Goal: Task Accomplishment & Management: Manage account settings

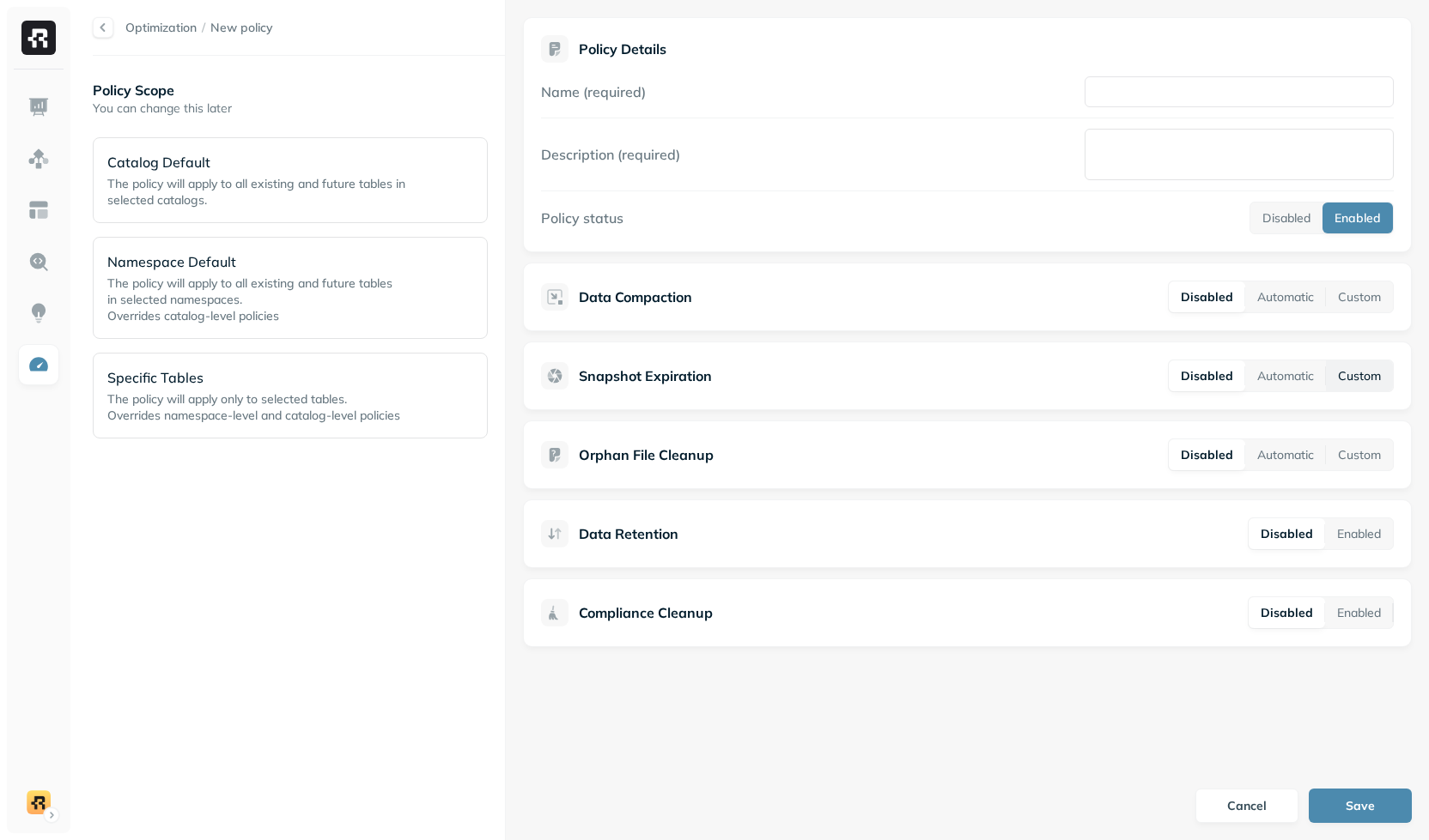
click at [1364, 372] on button "Custom" at bounding box center [1359, 376] width 67 height 31
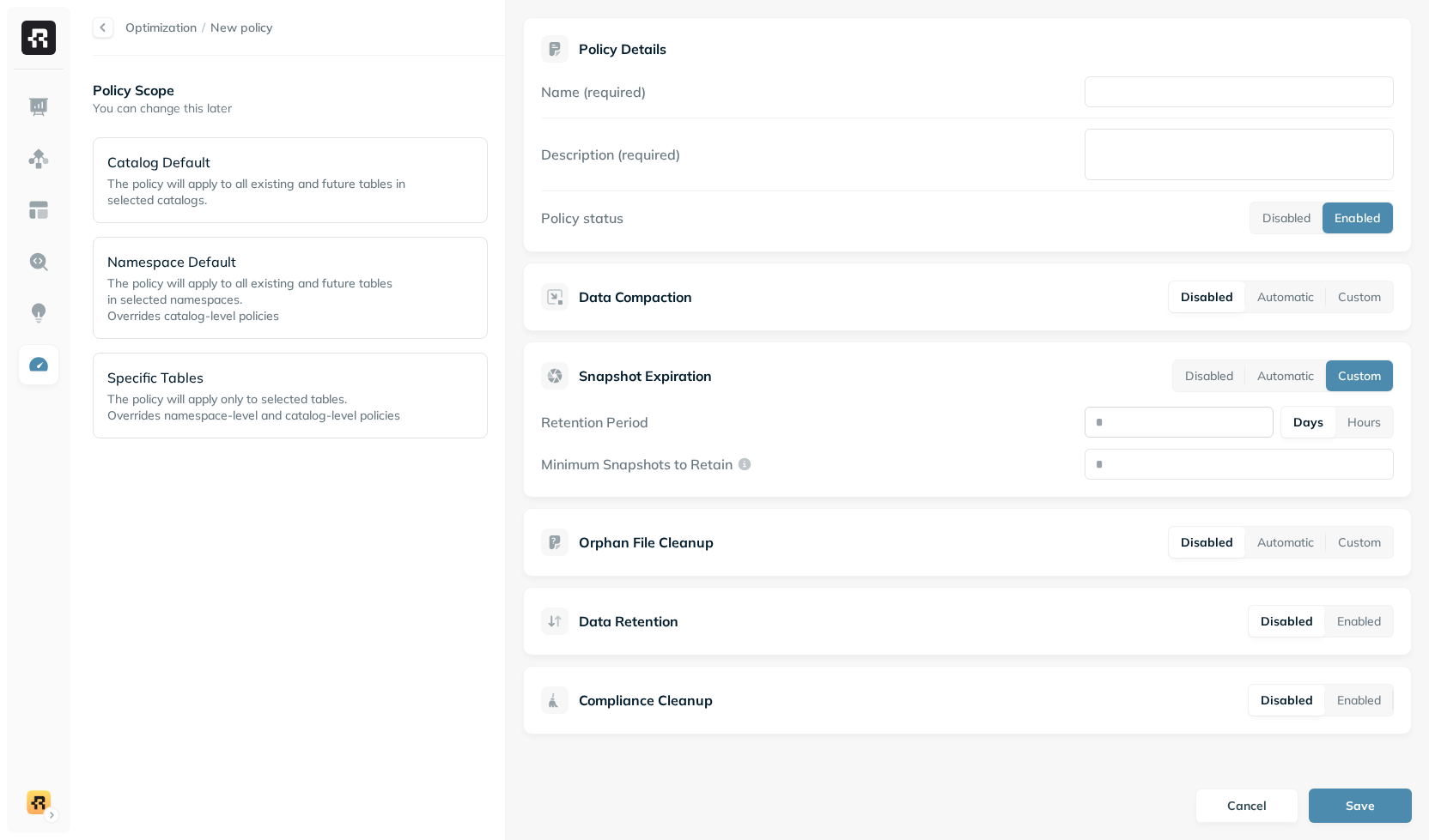
click at [1247, 418] on input "number" at bounding box center [1178, 422] width 189 height 31
type input "**"
click at [1118, 382] on div "Snapshot Expiration Disabled Automatic Custom" at bounding box center [967, 376] width 853 height 33
click at [1368, 422] on button "Hours" at bounding box center [1364, 422] width 57 height 31
click at [1311, 419] on button "Days" at bounding box center [1307, 422] width 53 height 31
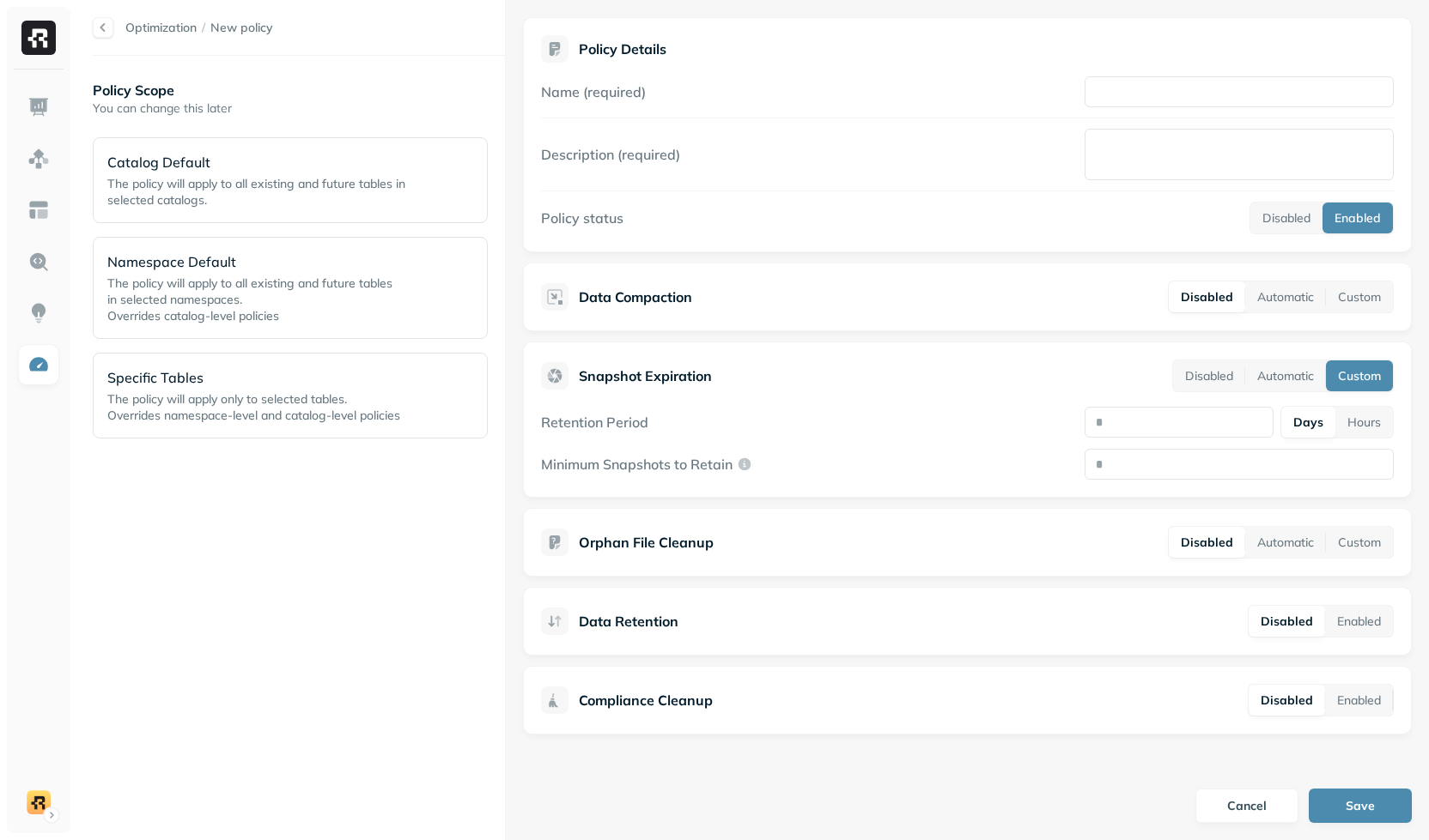
click at [1035, 589] on div "Data Retention Disabled Enabled" at bounding box center [967, 622] width 888 height 69
click at [129, 13] on div "Optimization / New policy Policy Scope You can change this later Catalog Defaul…" at bounding box center [290, 420] width 430 height 840
click at [146, 35] on div "Optimization" at bounding box center [161, 28] width 71 height 16
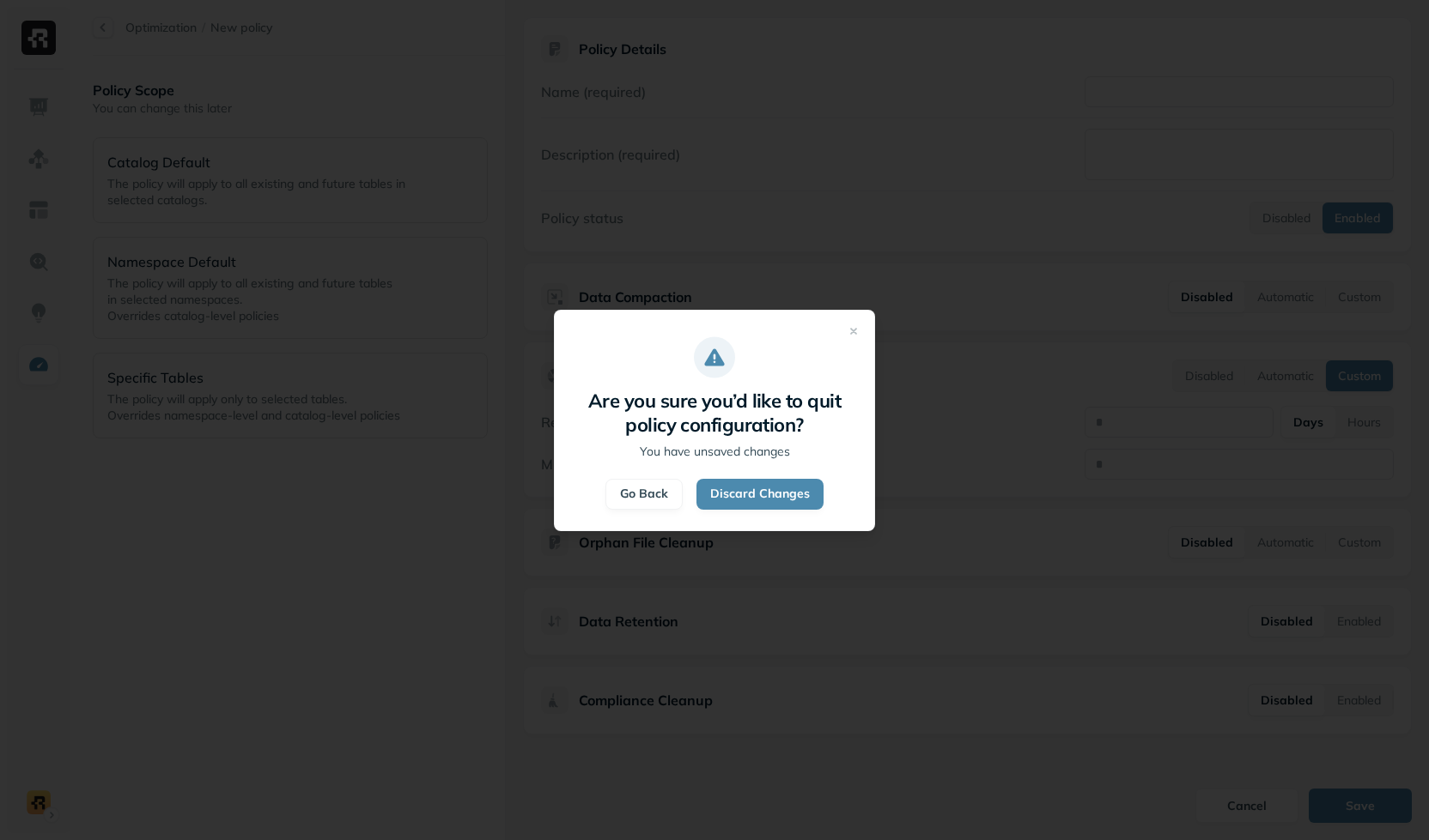
click at [719, 471] on div "Are you sure you’d like to quit policy configuration? You have unsaved changes …" at bounding box center [715, 420] width 322 height 221
click at [736, 488] on button "Discard Changes" at bounding box center [760, 495] width 127 height 31
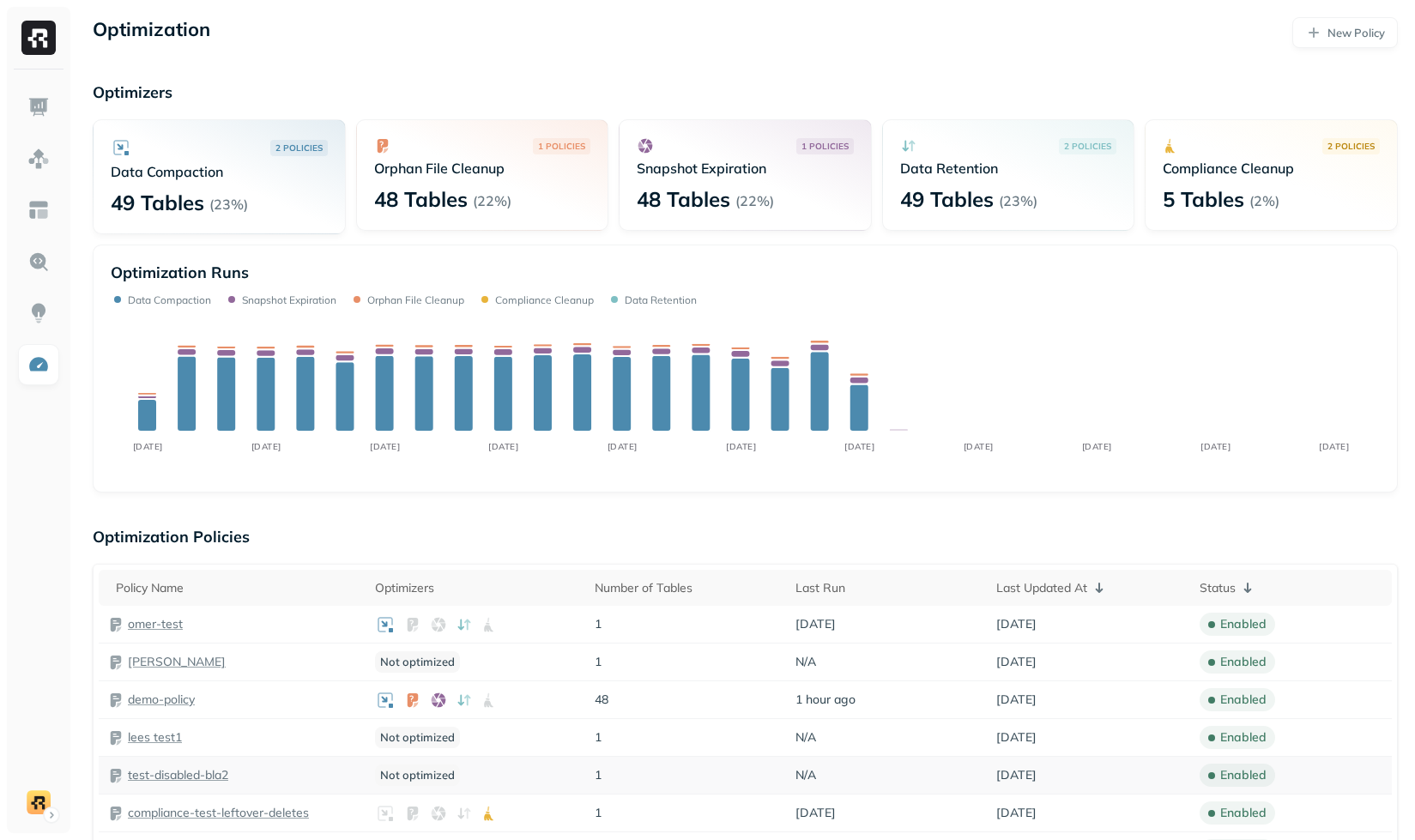
scroll to position [246, 0]
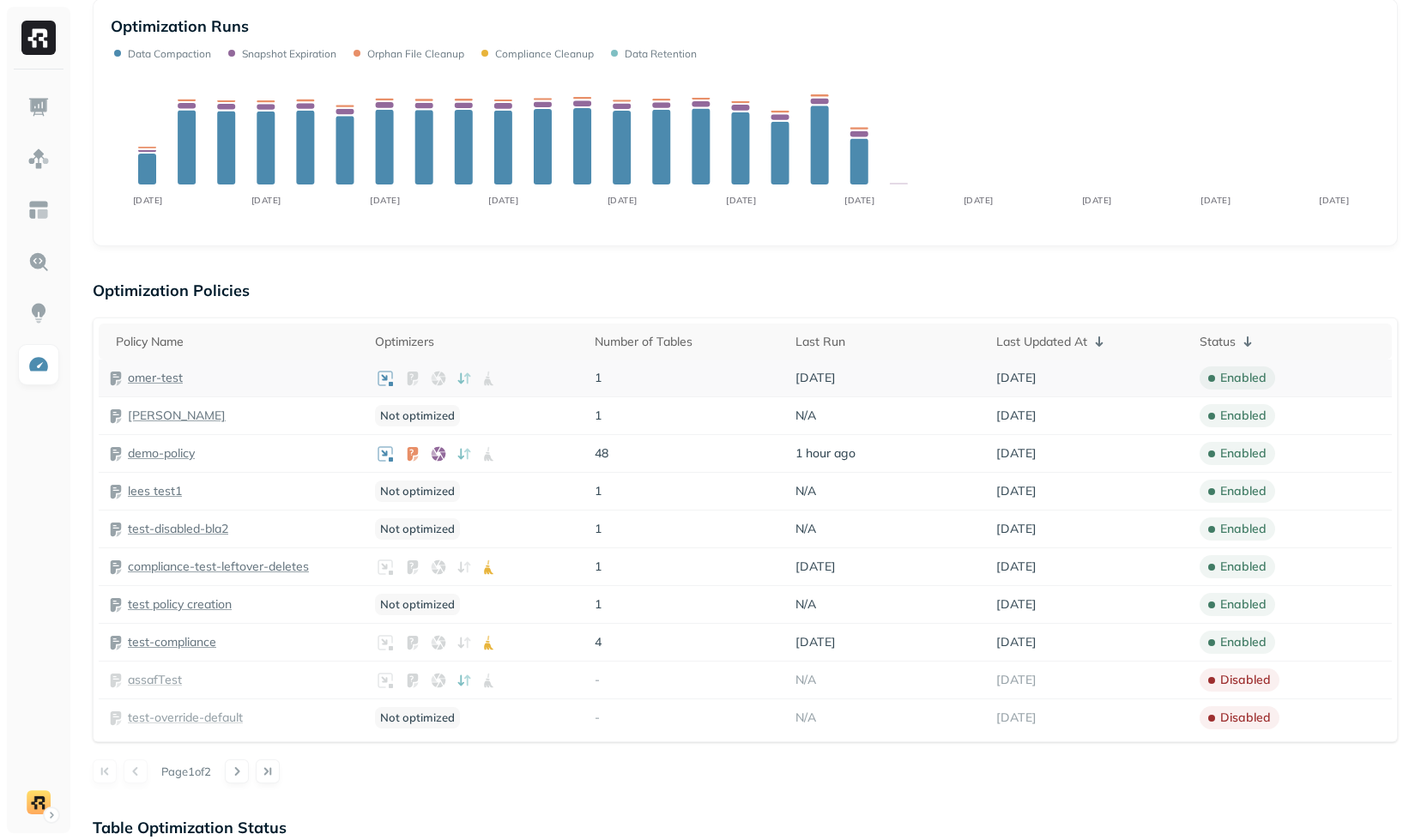
click at [171, 380] on p "omer-test" at bounding box center [155, 378] width 55 height 16
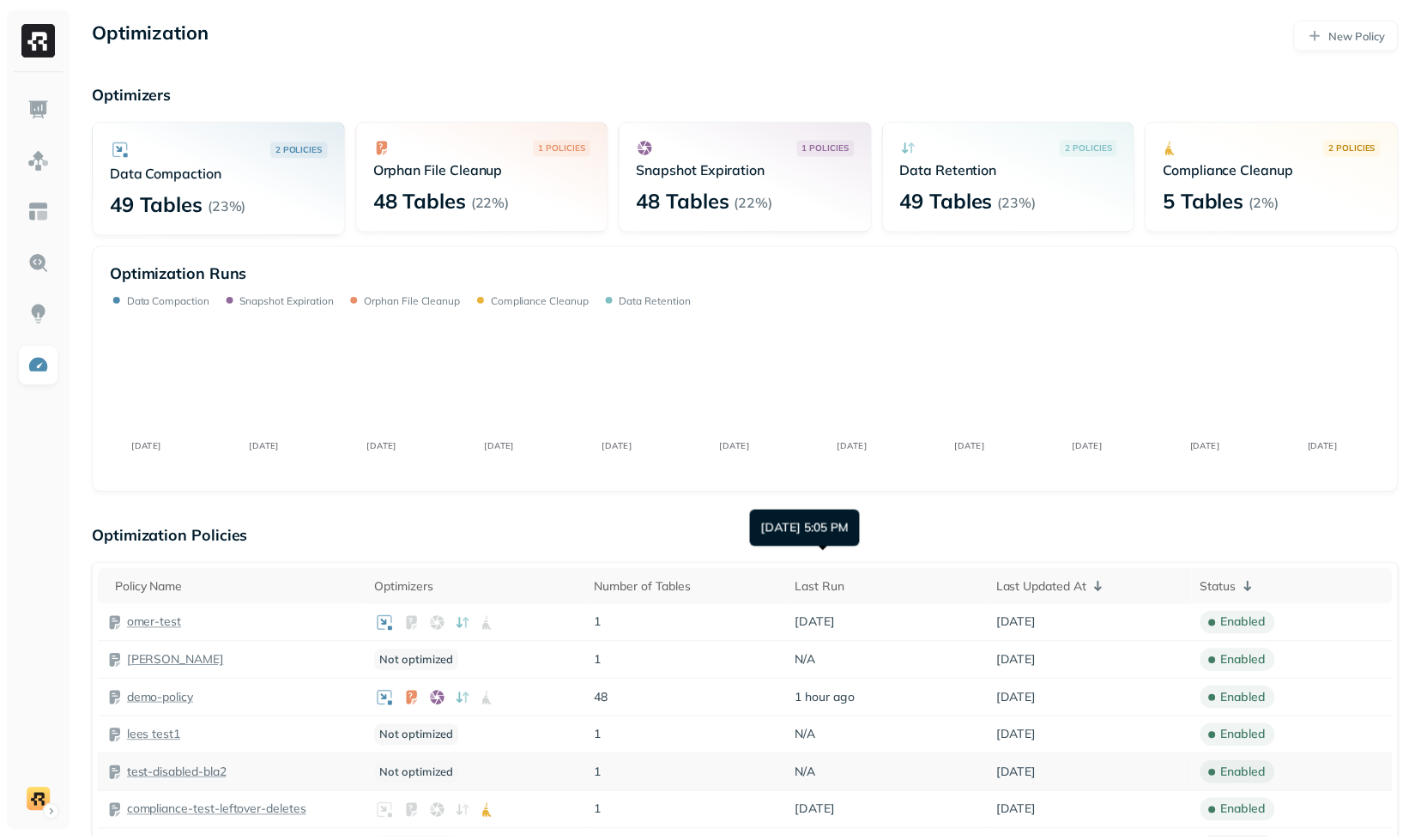
scroll to position [246, 0]
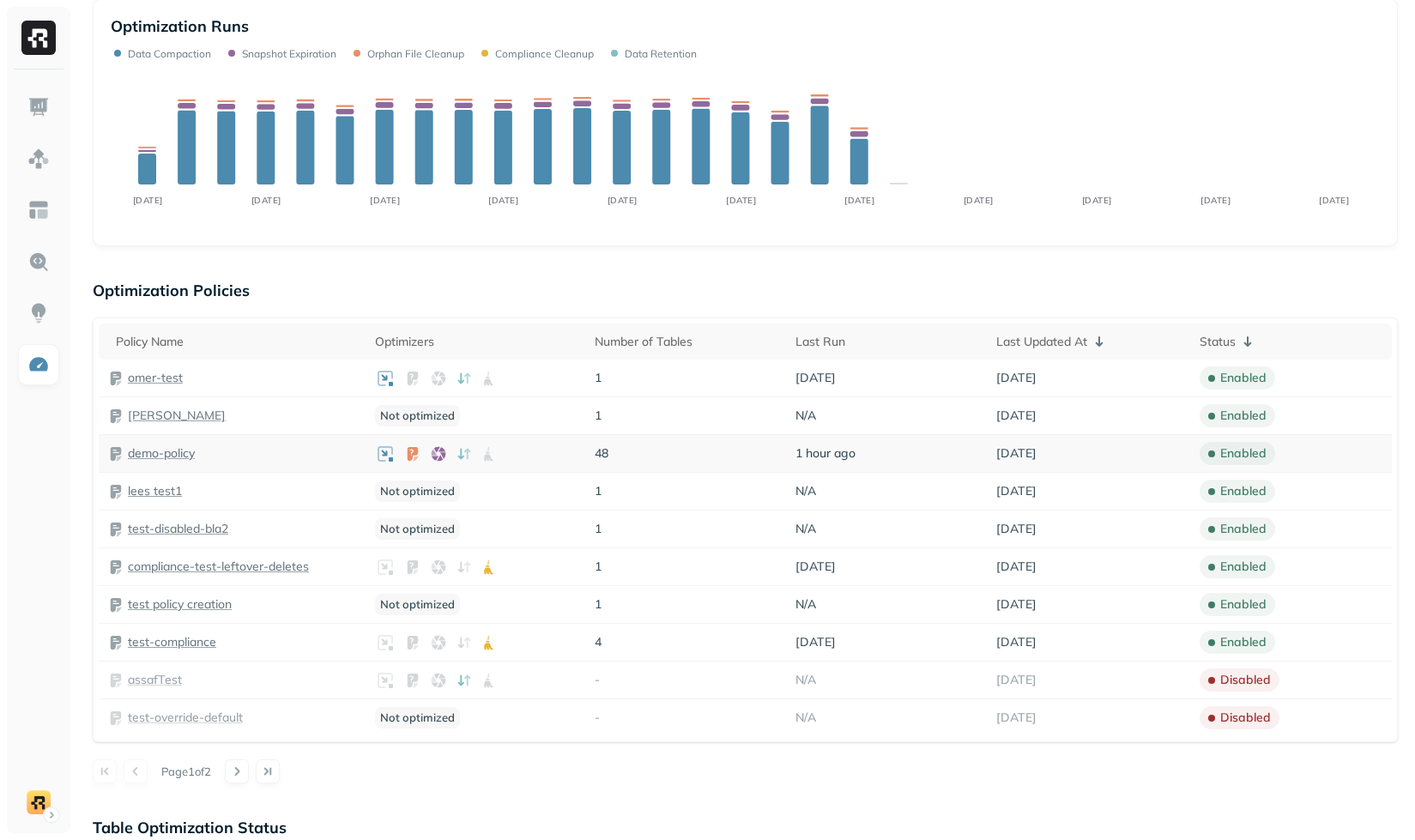
click at [182, 453] on p "demo-policy" at bounding box center [162, 453] width 67 height 16
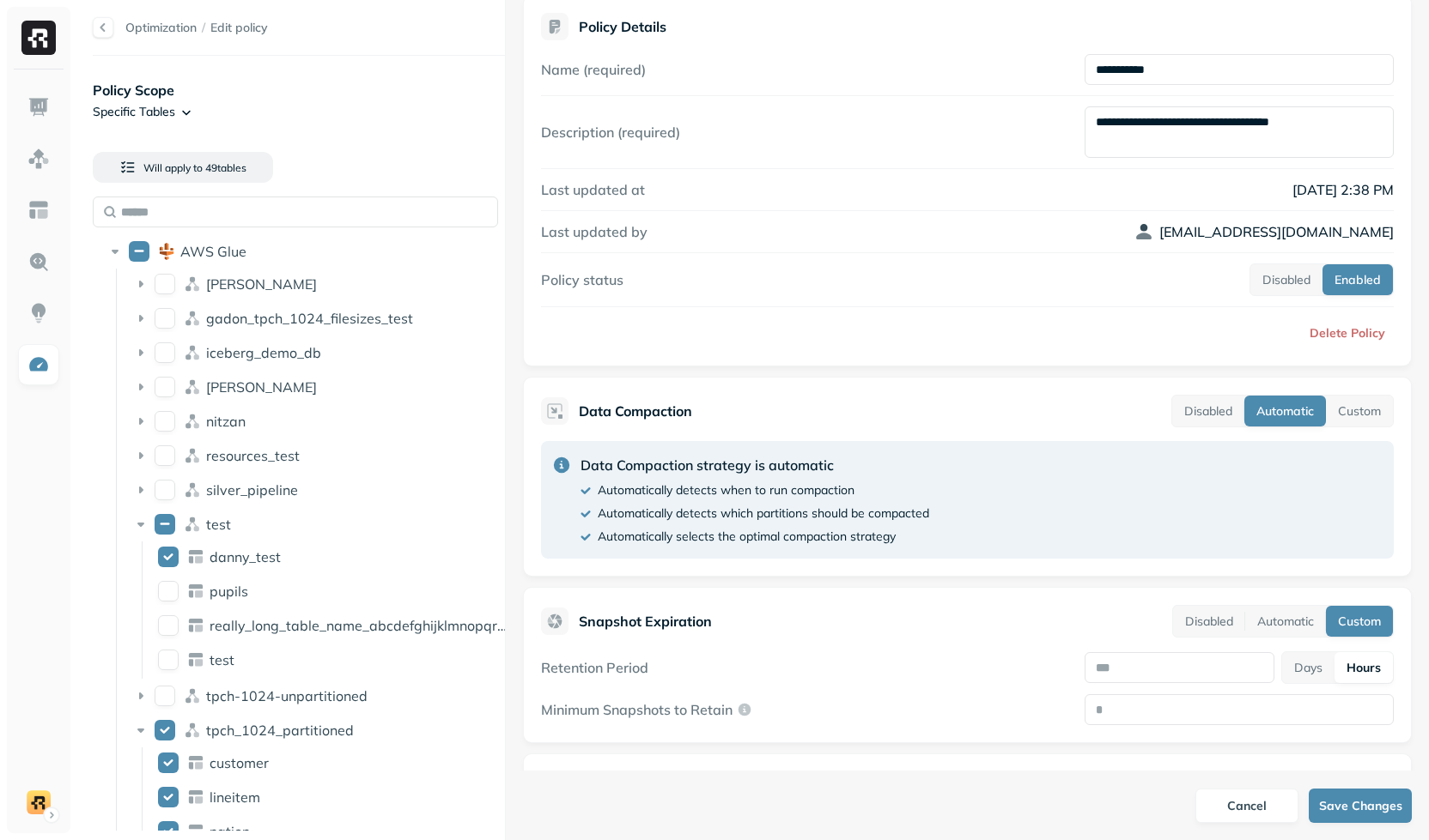
scroll to position [33, 0]
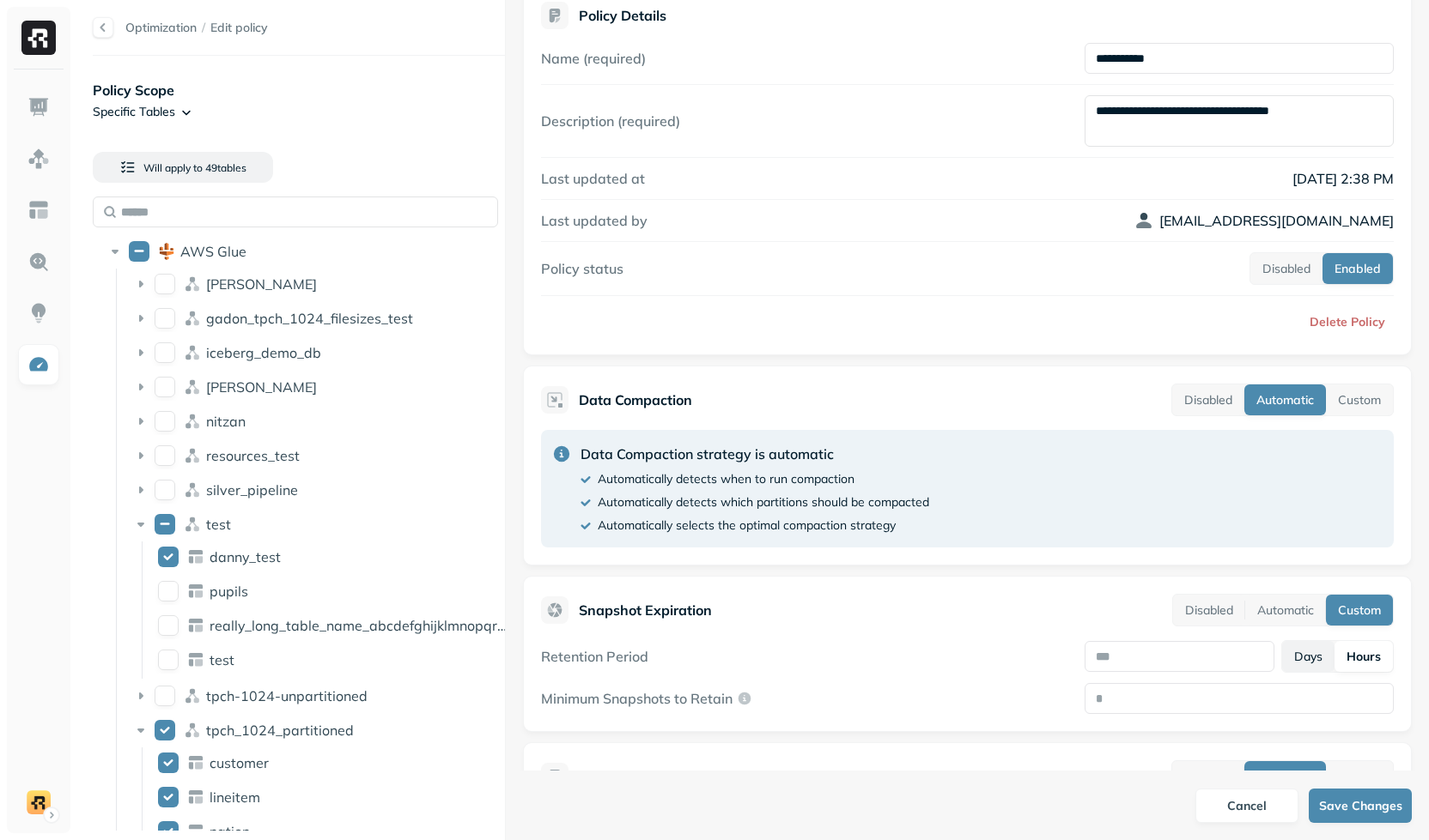
click at [1293, 653] on button "Days" at bounding box center [1307, 656] width 53 height 31
click at [1360, 655] on button "Hours" at bounding box center [1364, 656] width 57 height 31
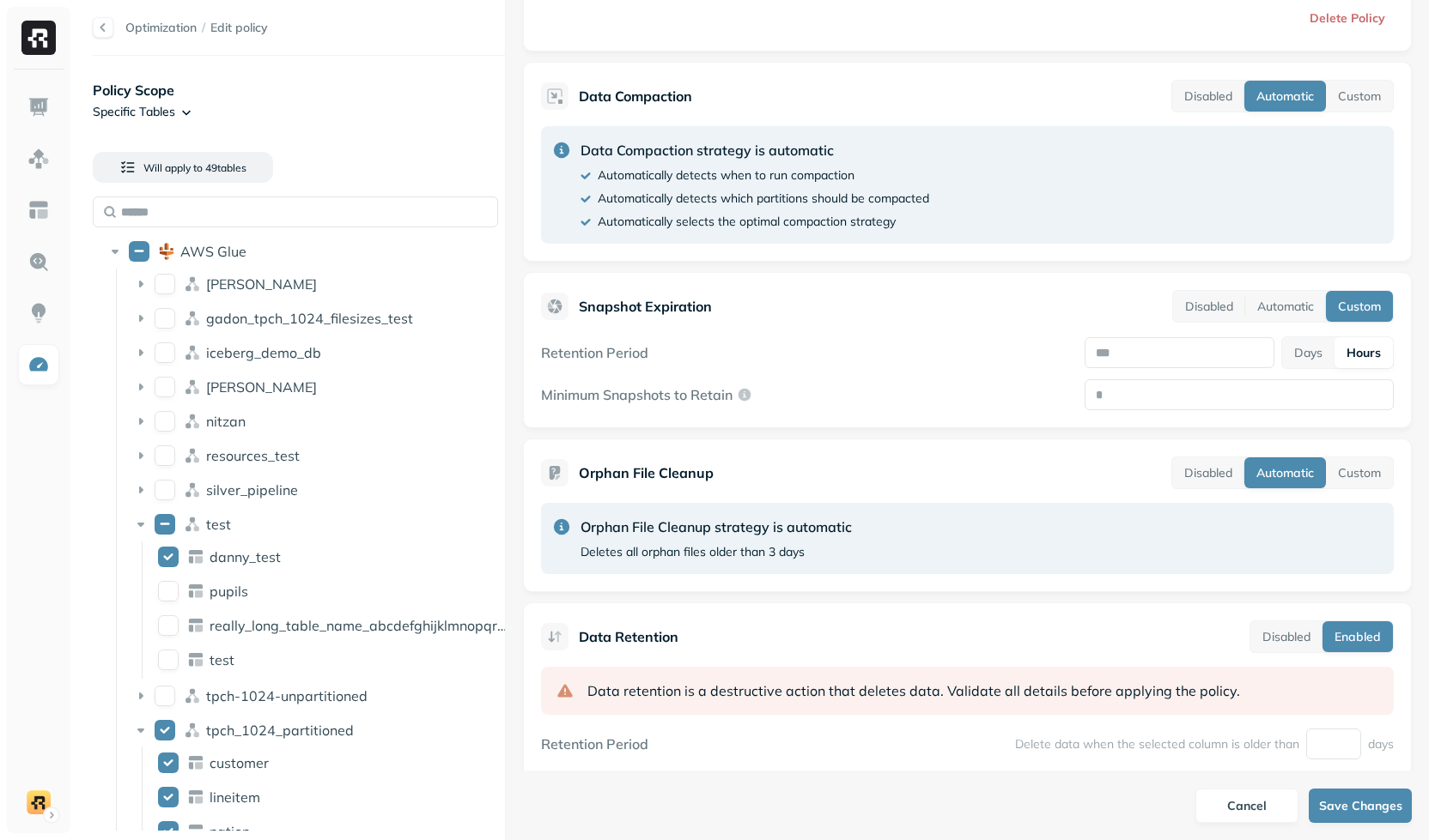
scroll to position [547, 0]
